Goal: Information Seeking & Learning: Learn about a topic

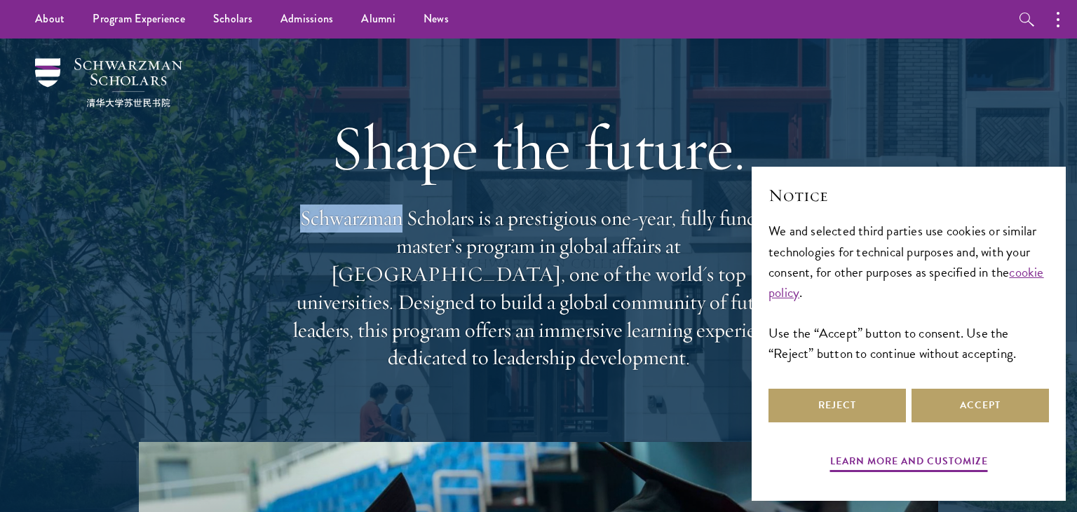
drag, startPoint x: 398, startPoint y: 231, endPoint x: 299, endPoint y: 224, distance: 99.8
click at [299, 224] on p "Schwarzman Scholars is a prestigious one-year, fully funded master’s program in…" at bounding box center [538, 289] width 505 height 168
copy p "Schwarzman"
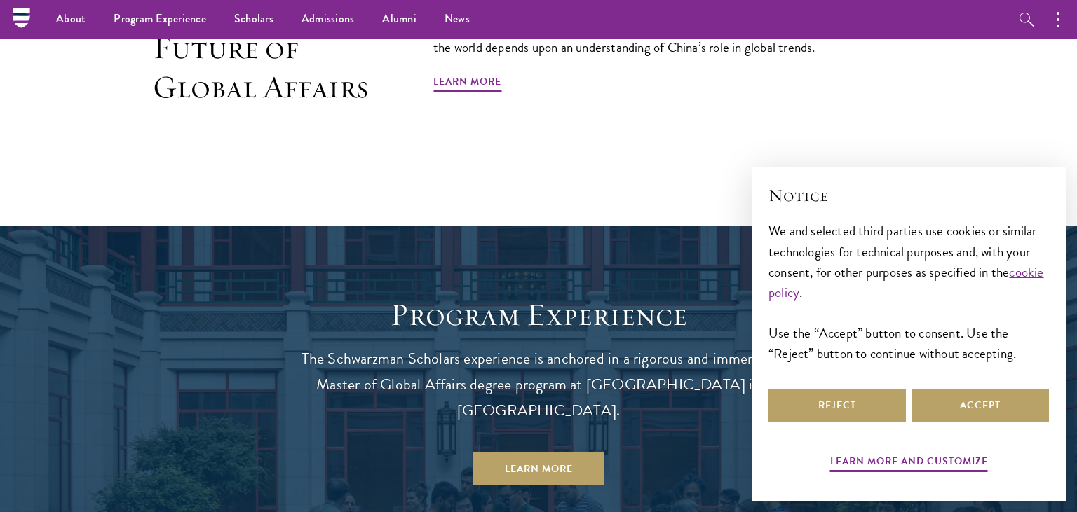
scroll to position [740, 0]
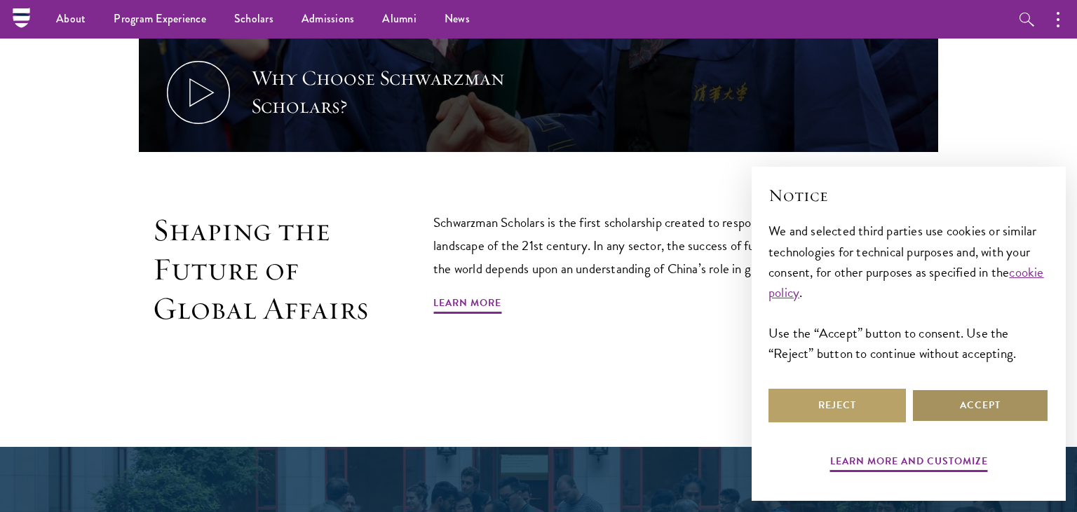
click at [980, 407] on button "Accept" at bounding box center [979, 406] width 137 height 34
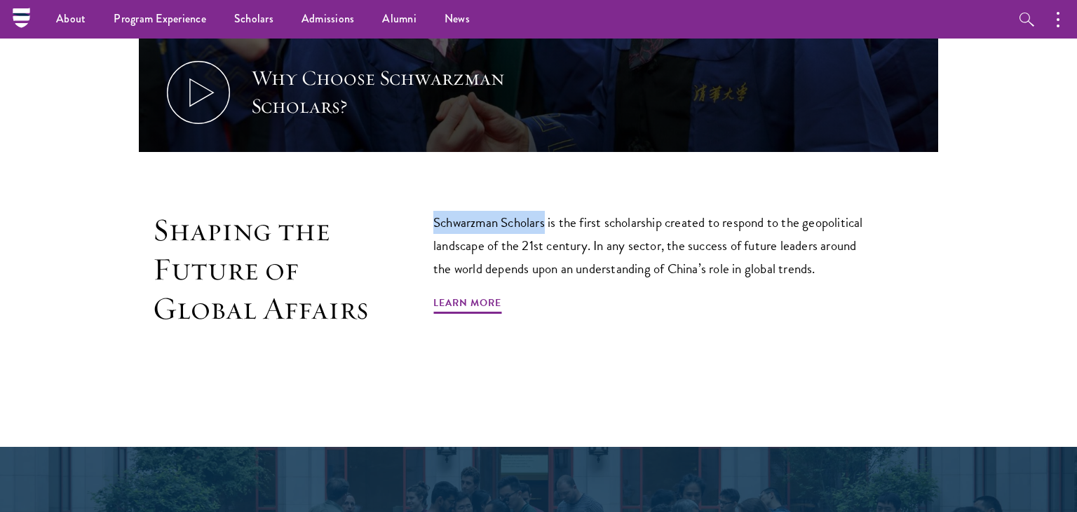
drag, startPoint x: 435, startPoint y: 207, endPoint x: 546, endPoint y: 206, distance: 111.5
click at [546, 211] on p "Schwarzman Scholars is the first scholarship created to respond to the geopolit…" at bounding box center [654, 245] width 442 height 69
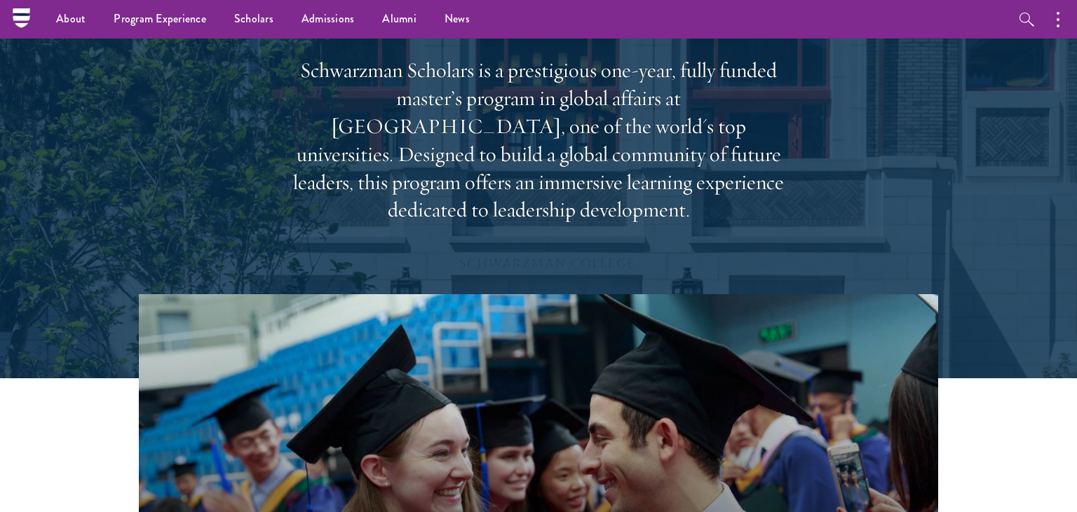
scroll to position [0, 0]
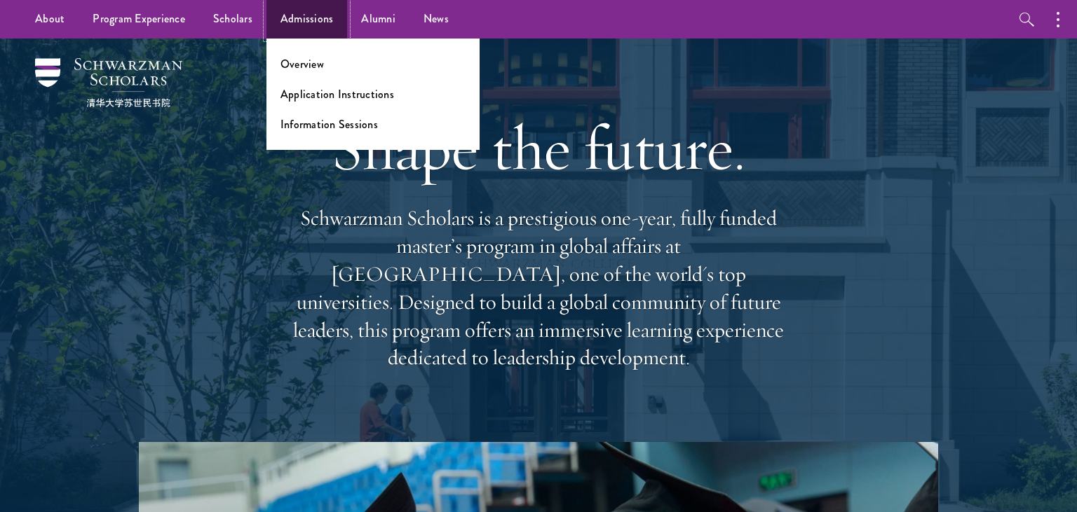
click at [296, 27] on link "Admissions" at bounding box center [306, 19] width 81 height 39
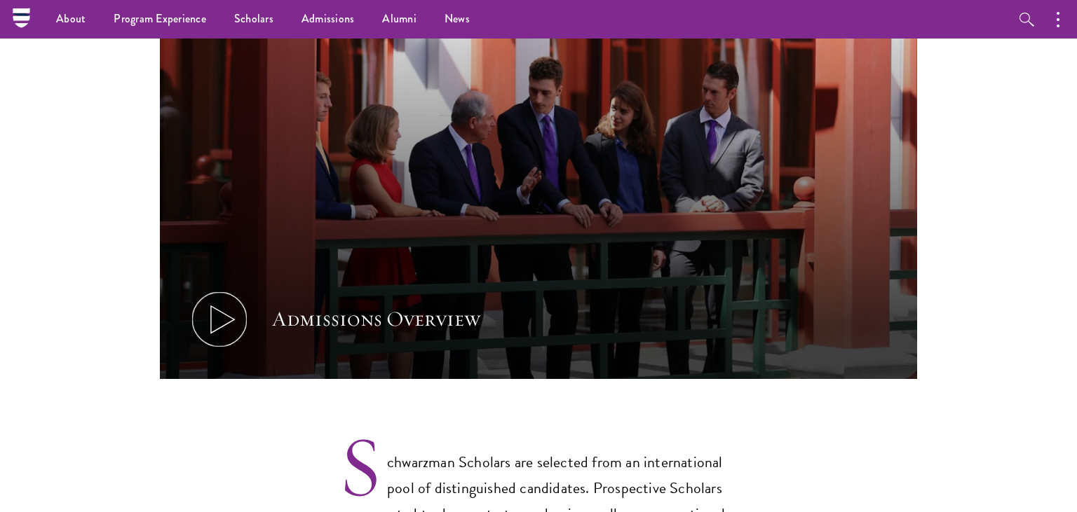
scroll to position [592, 0]
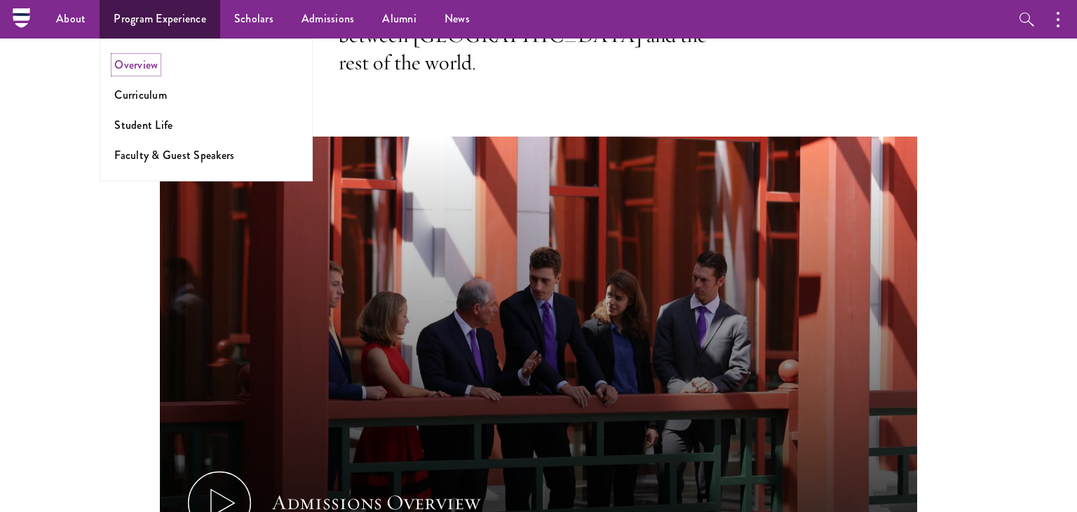
click at [144, 66] on link "Overview" at bounding box center [135, 65] width 43 height 16
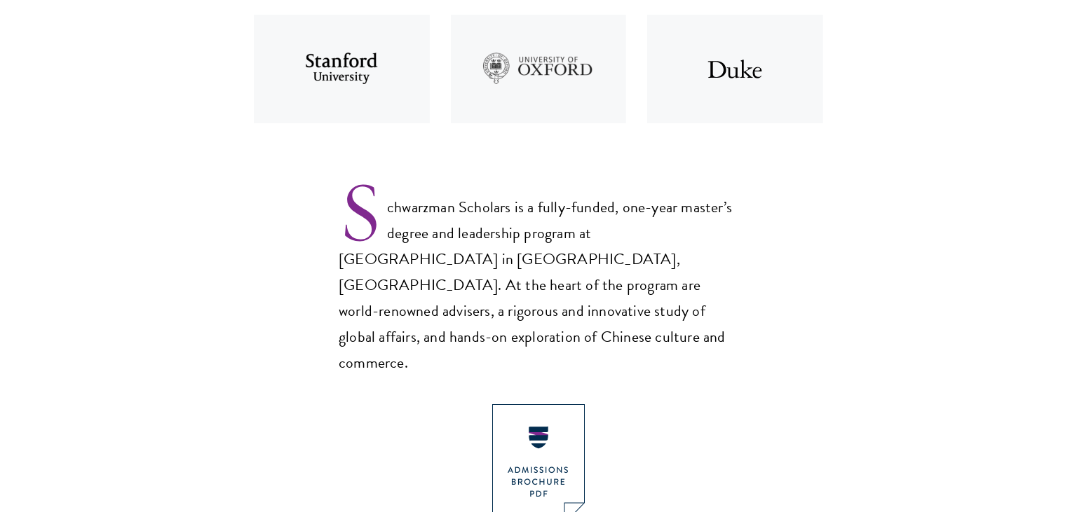
scroll to position [814, 0]
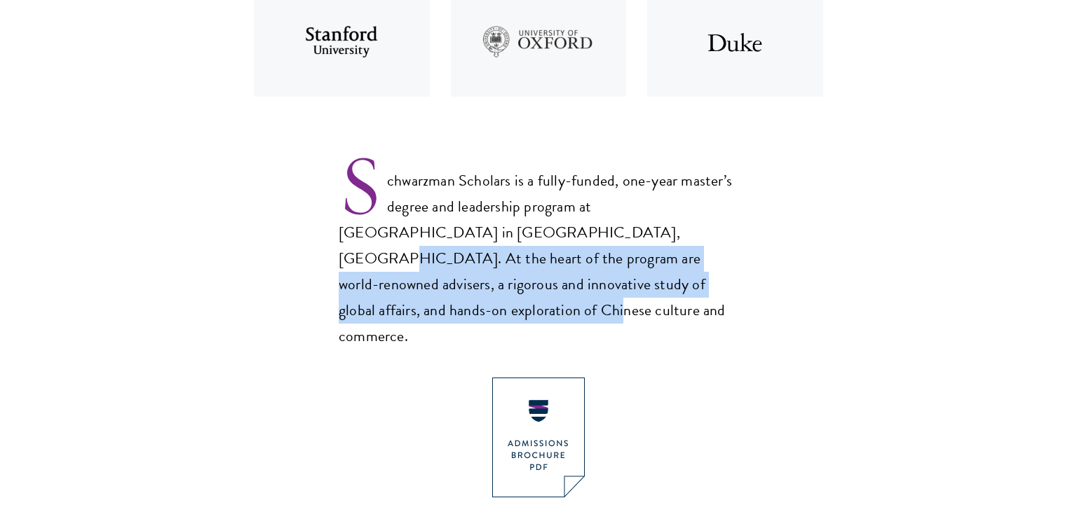
drag, startPoint x: 492, startPoint y: 240, endPoint x: 640, endPoint y: 279, distance: 153.0
click at [640, 279] on p "Schwarzman Scholars is a fully-funded, one-year master’s degree and leadership …" at bounding box center [539, 247] width 400 height 205
click at [649, 378] on link "View an overview of Schwarzman Scholars. DOWNLOAD" at bounding box center [539, 476] width 222 height 197
click at [847, 214] on section "Schwarzman Scholars Designed in collaboration with world-leading universities, …" at bounding box center [538, 376] width 1077 height 1379
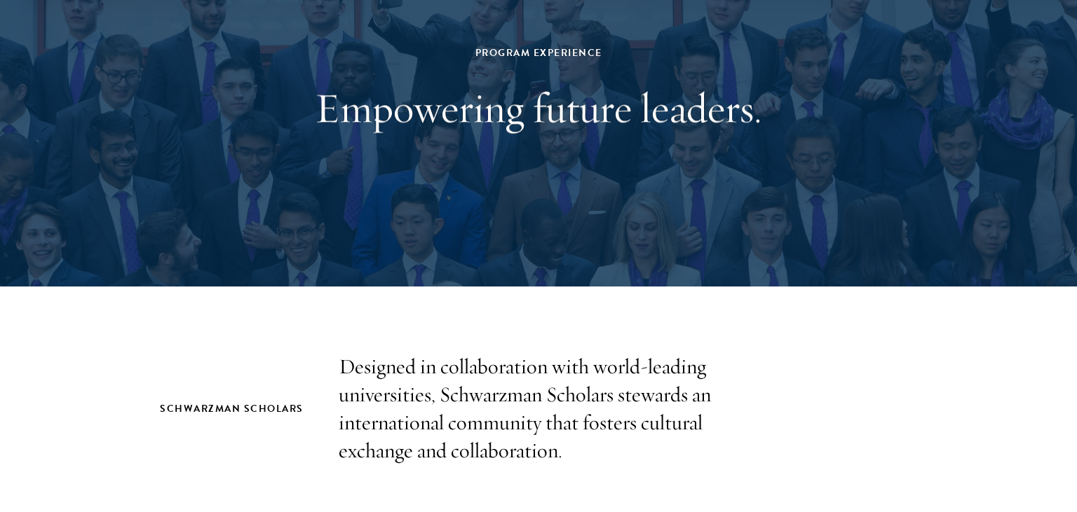
scroll to position [222, 0]
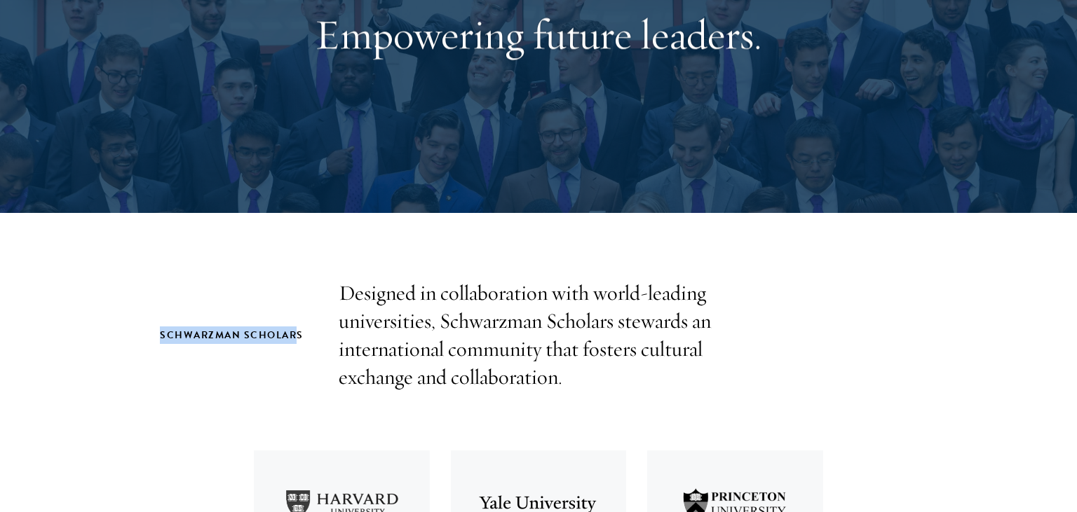
drag, startPoint x: 160, startPoint y: 335, endPoint x: 297, endPoint y: 335, distance: 136.7
click at [297, 335] on h2 "Schwarzman Scholars" at bounding box center [235, 336] width 151 height 18
copy h2 "Schwarzman Scholar"
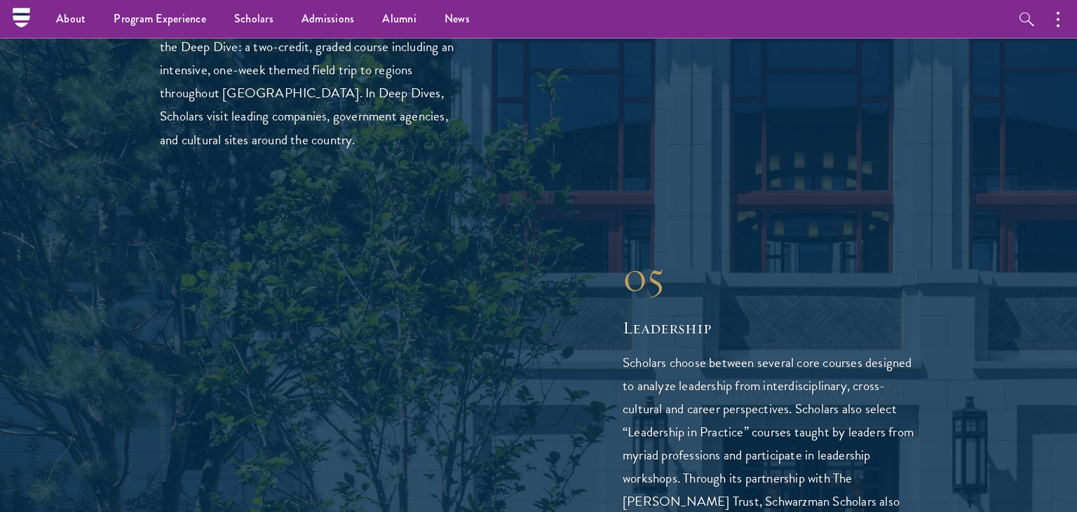
scroll to position [0, 0]
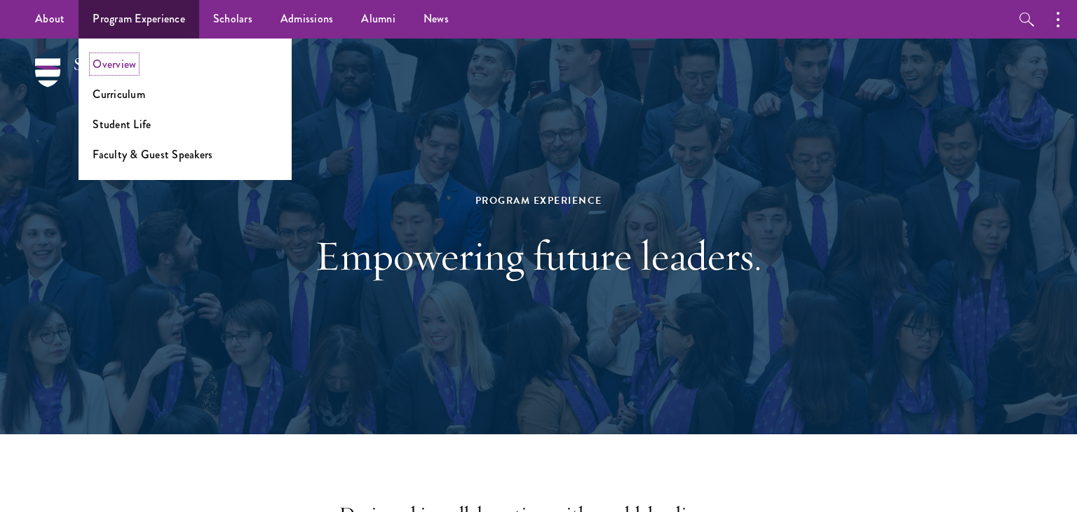
click at [127, 65] on link "Overview" at bounding box center [114, 64] width 43 height 16
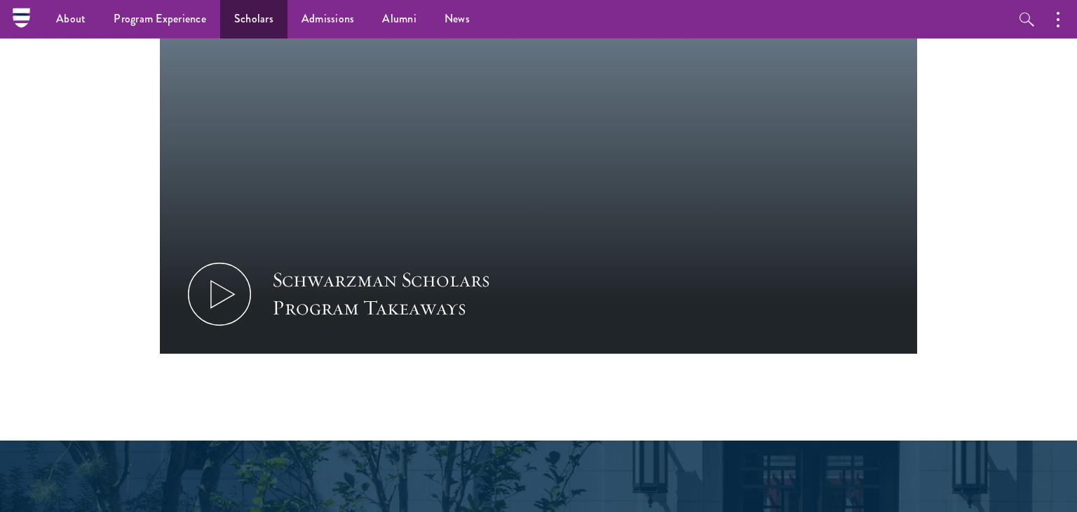
scroll to position [1480, 0]
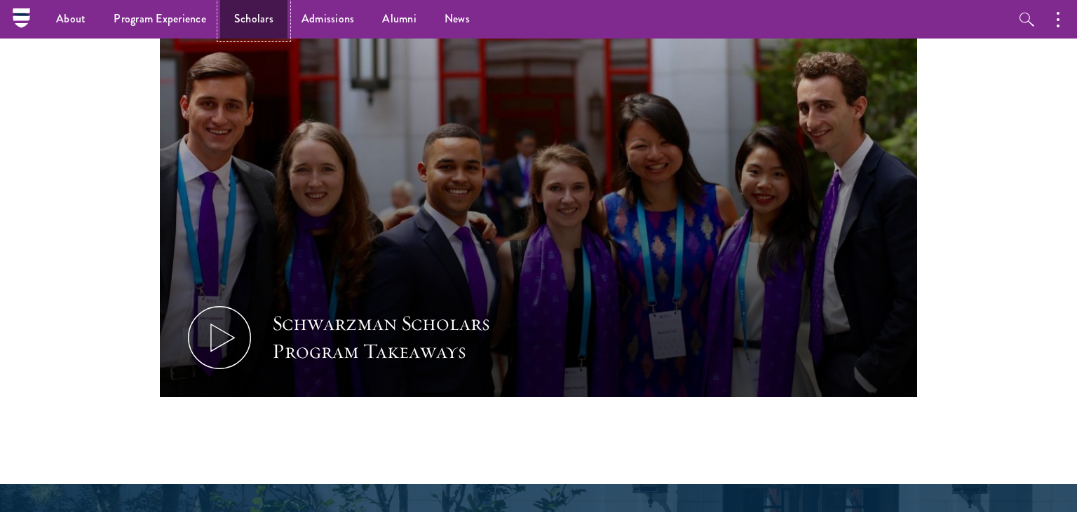
click at [257, 13] on link "Scholars" at bounding box center [253, 19] width 67 height 39
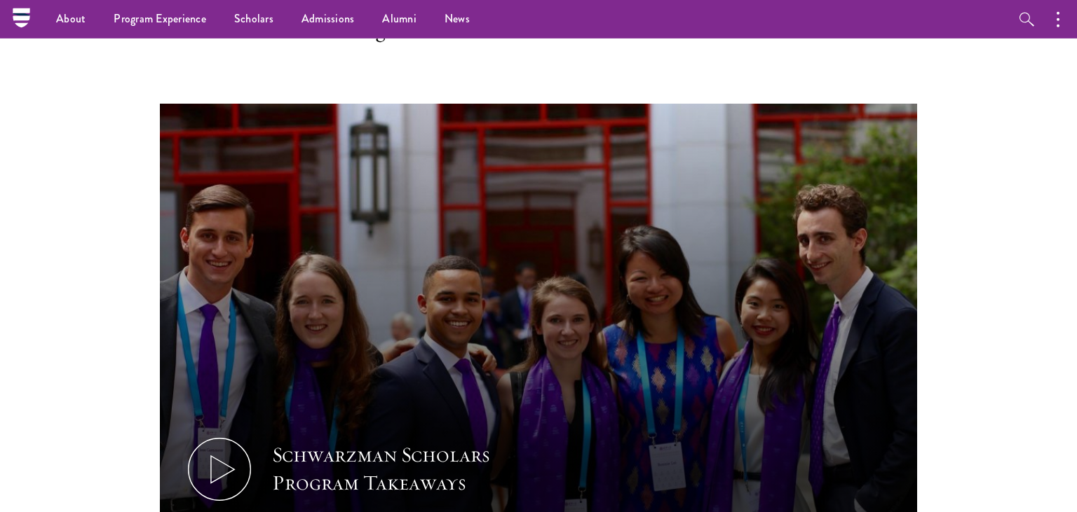
scroll to position [286, 0]
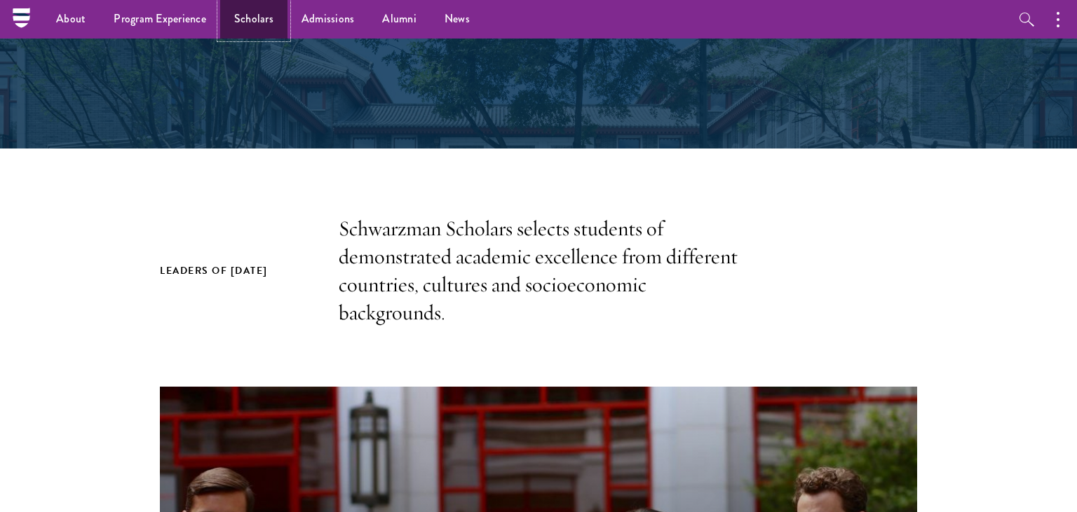
click at [268, 14] on link "Scholars" at bounding box center [253, 19] width 67 height 39
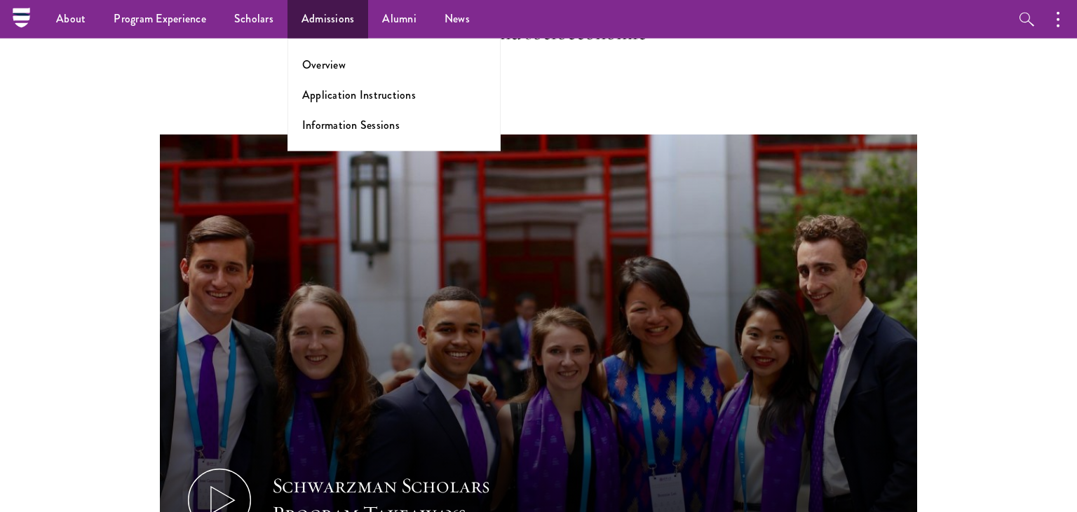
scroll to position [518, 0]
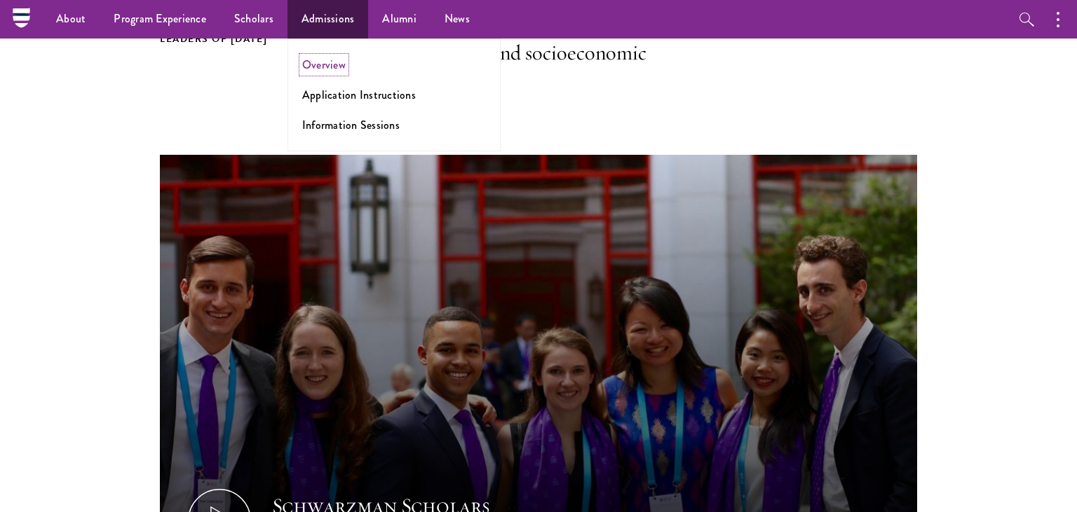
click at [336, 69] on link "Overview" at bounding box center [323, 65] width 43 height 16
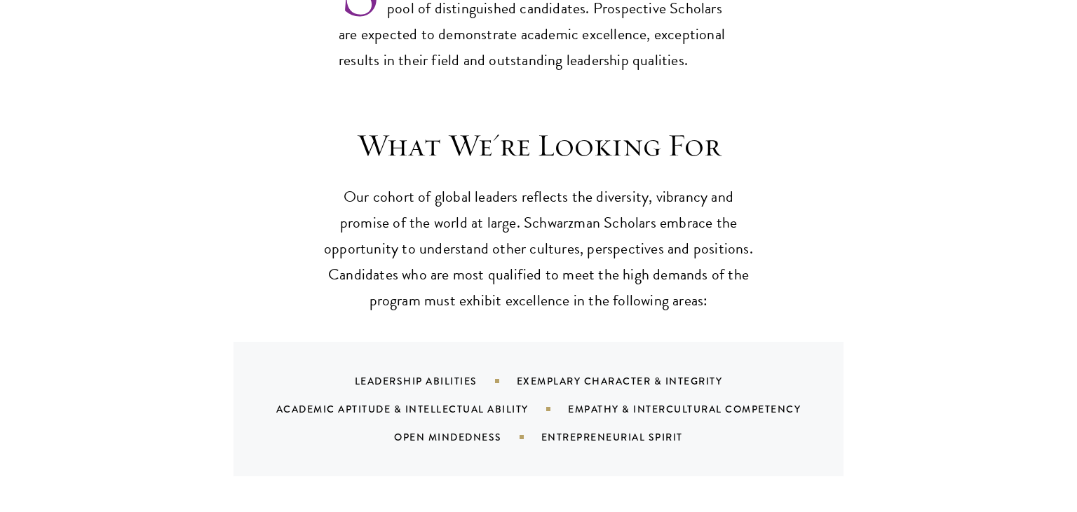
scroll to position [1258, 0]
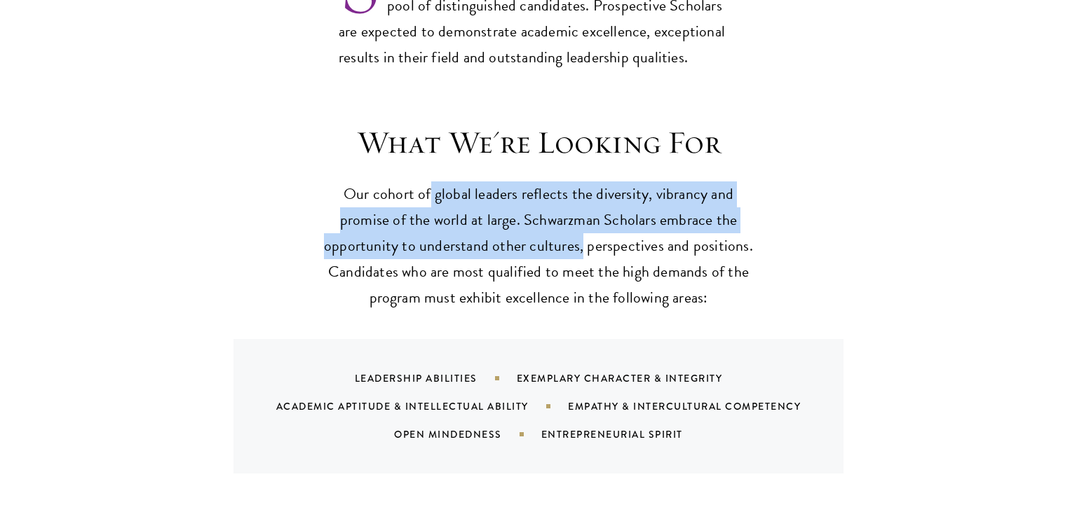
drag, startPoint x: 436, startPoint y: 167, endPoint x: 584, endPoint y: 207, distance: 153.4
click at [584, 207] on p "Our cohort of global leaders reflects the diversity, vibrancy and promise of th…" at bounding box center [538, 247] width 435 height 130
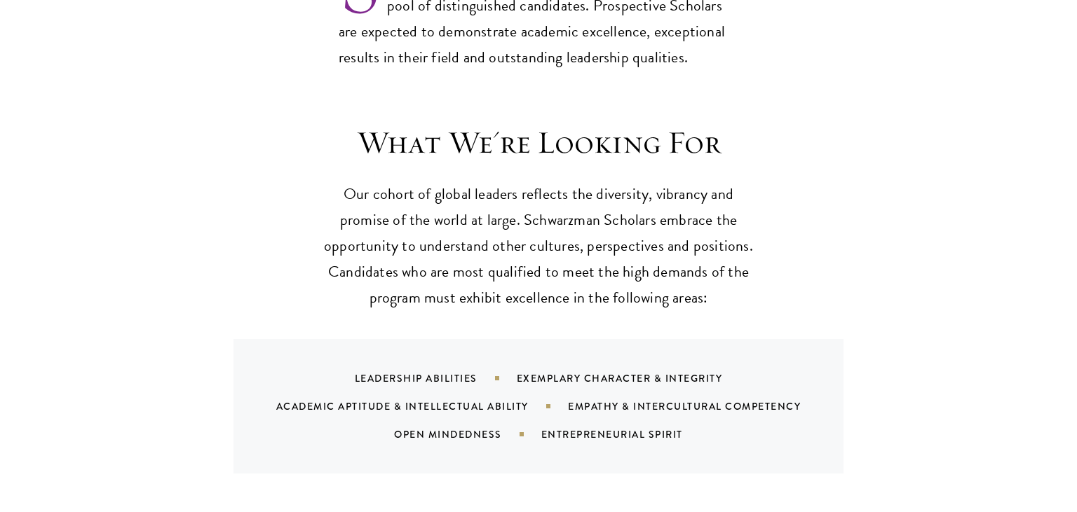
click at [549, 240] on p "Our cohort of global leaders reflects the diversity, vibrancy and promise of th…" at bounding box center [538, 247] width 435 height 130
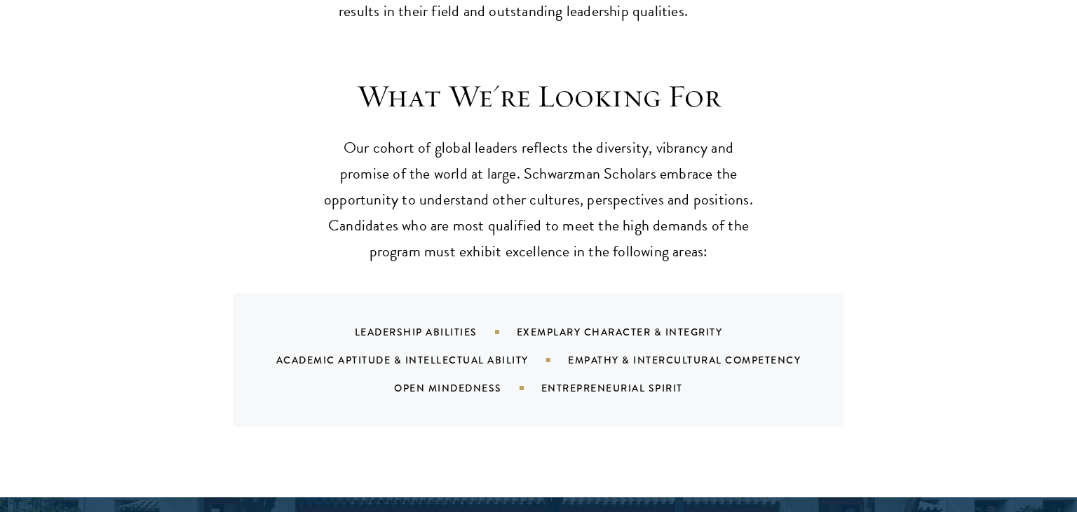
scroll to position [1332, 0]
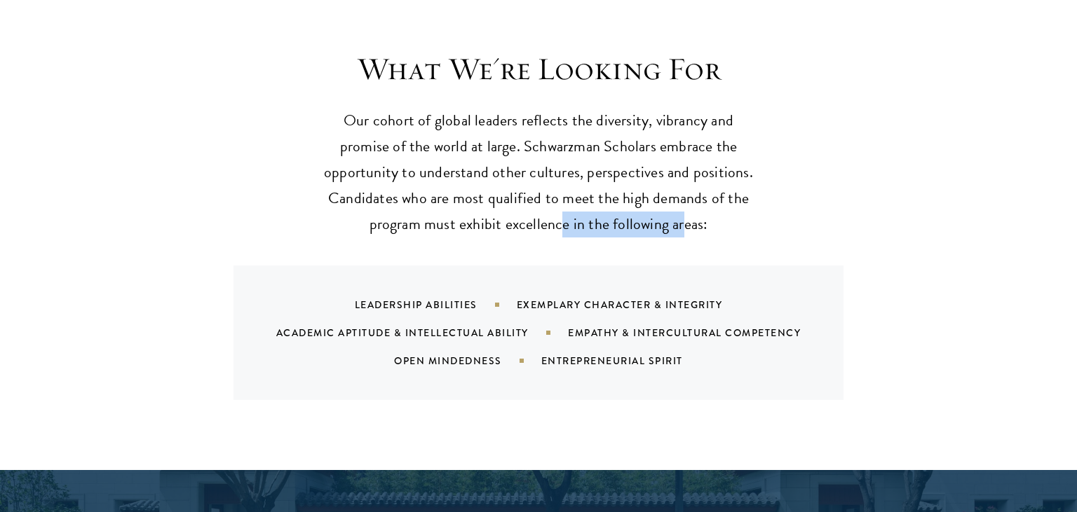
drag, startPoint x: 569, startPoint y: 200, endPoint x: 680, endPoint y: 200, distance: 110.8
click at [680, 200] on p "Our cohort of global leaders reflects the diversity, vibrancy and promise of th…" at bounding box center [538, 173] width 435 height 130
click at [601, 236] on div "What We're Looking For Our cohort of global leaders reflects the diversity, vib…" at bounding box center [538, 225] width 757 height 350
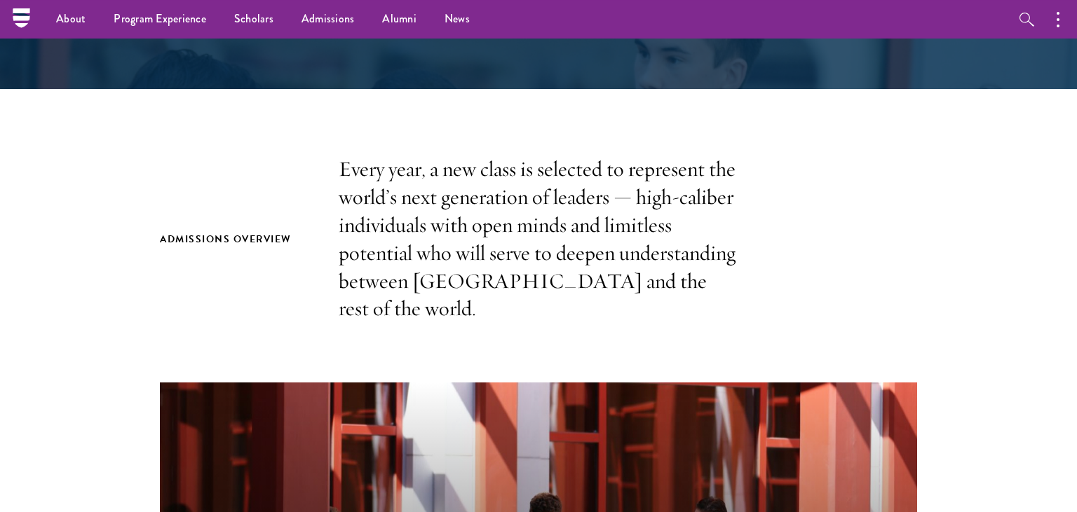
scroll to position [296, 0]
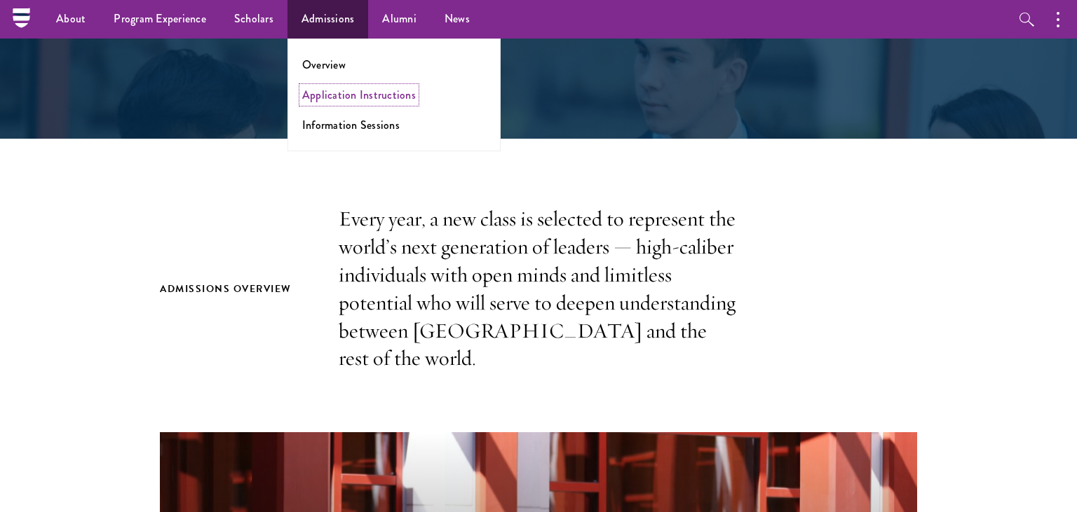
click at [336, 97] on link "Application Instructions" at bounding box center [359, 95] width 114 height 16
